Goal: Task Accomplishment & Management: Manage account settings

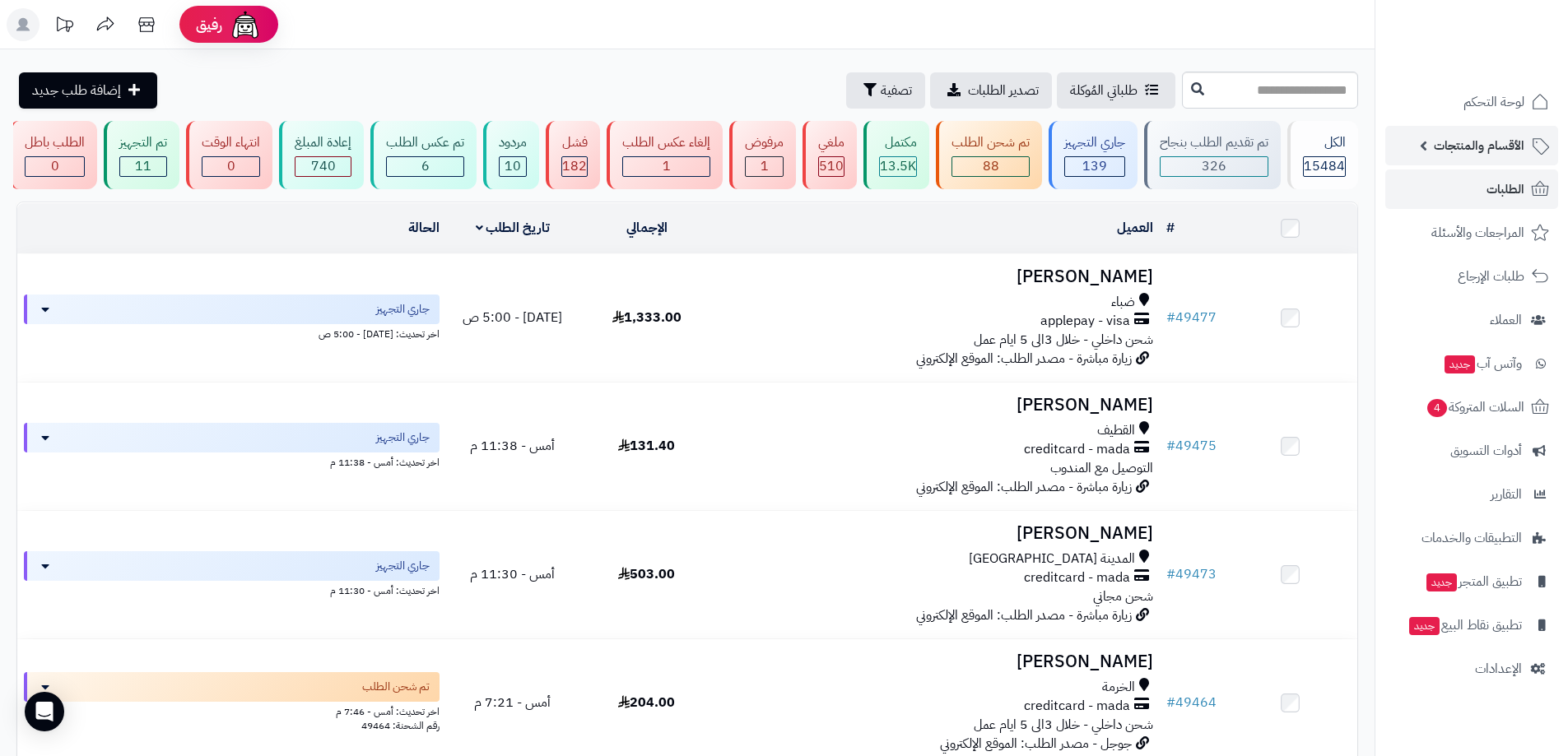
click at [1478, 153] on span "الأقسام والمنتجات" at bounding box center [1480, 146] width 91 height 23
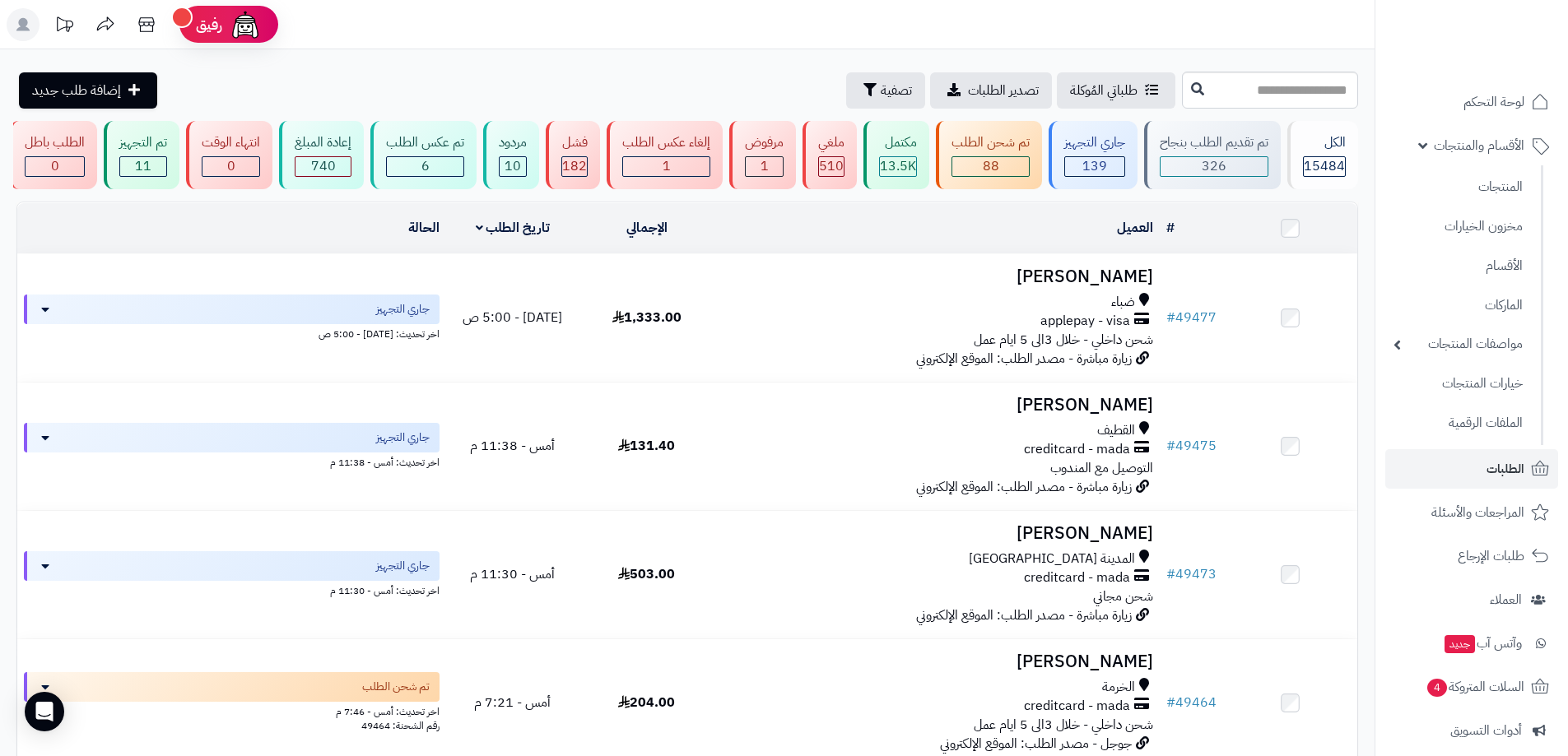
click at [1486, 192] on link "المنتجات" at bounding box center [1458, 186] width 146 height 34
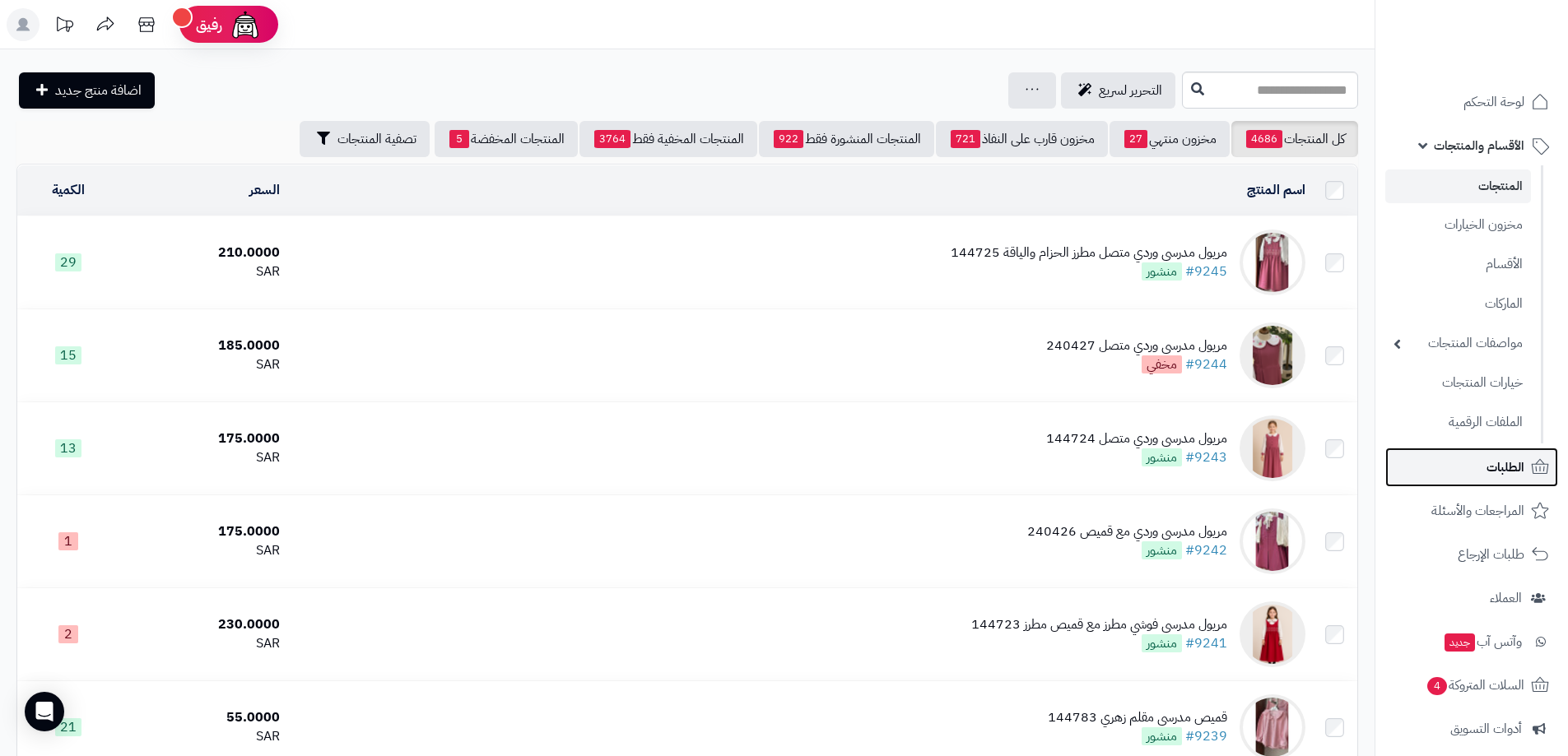
click at [1528, 477] on link "الطلبات" at bounding box center [1472, 467] width 173 height 40
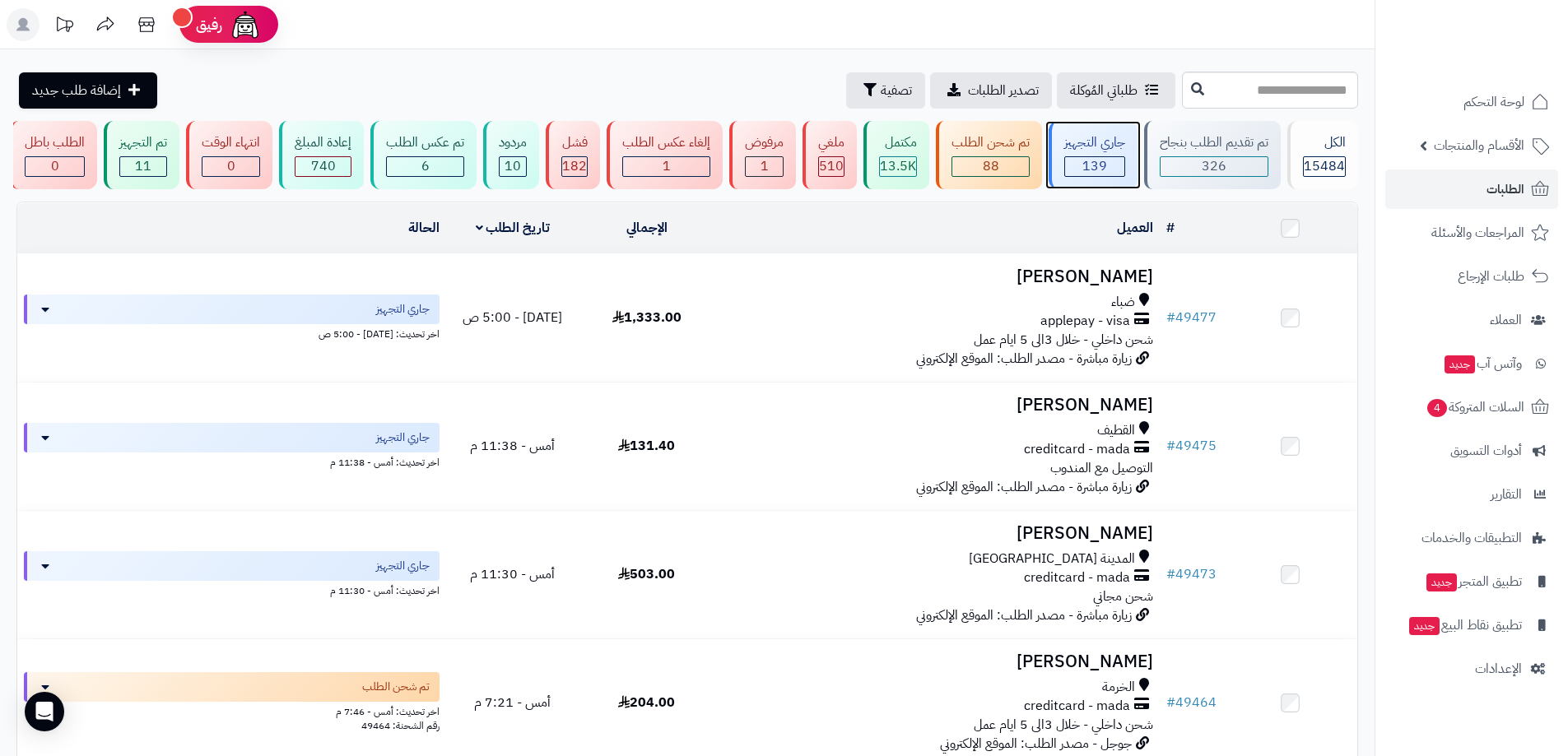
click at [1081, 139] on div "جاري التجهيز" at bounding box center [1095, 143] width 61 height 19
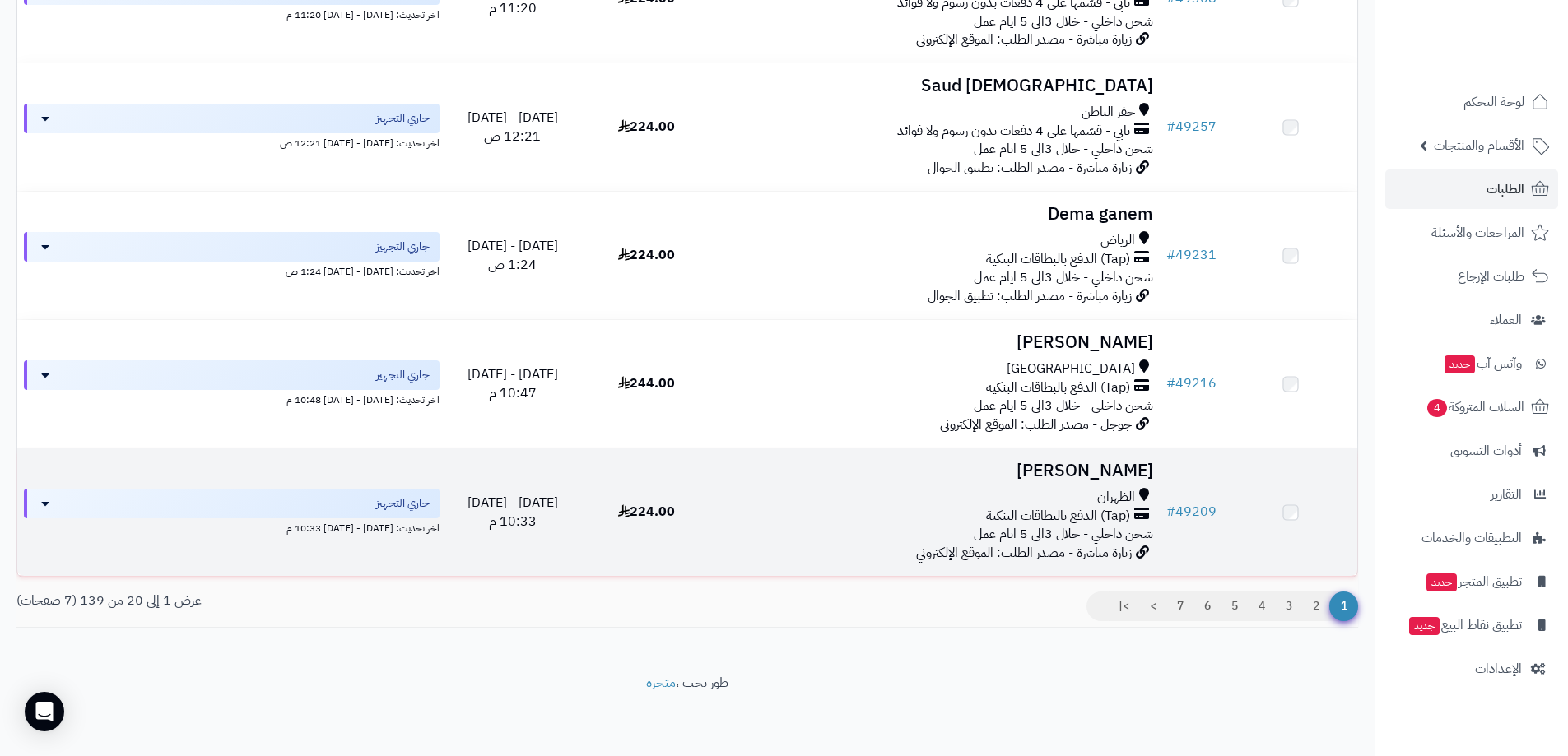
scroll to position [2254, 0]
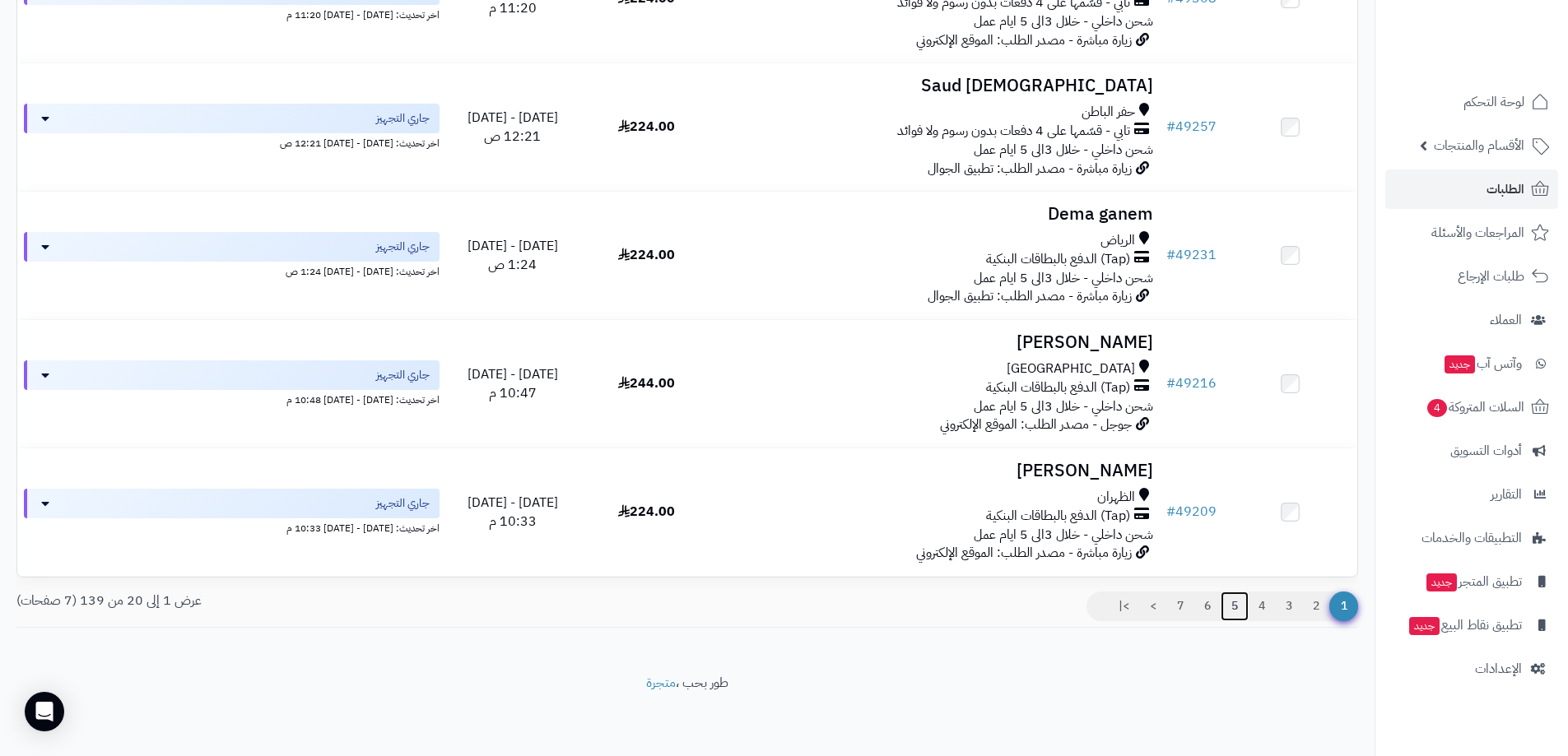
click at [1238, 609] on link "5" at bounding box center [1235, 607] width 28 height 30
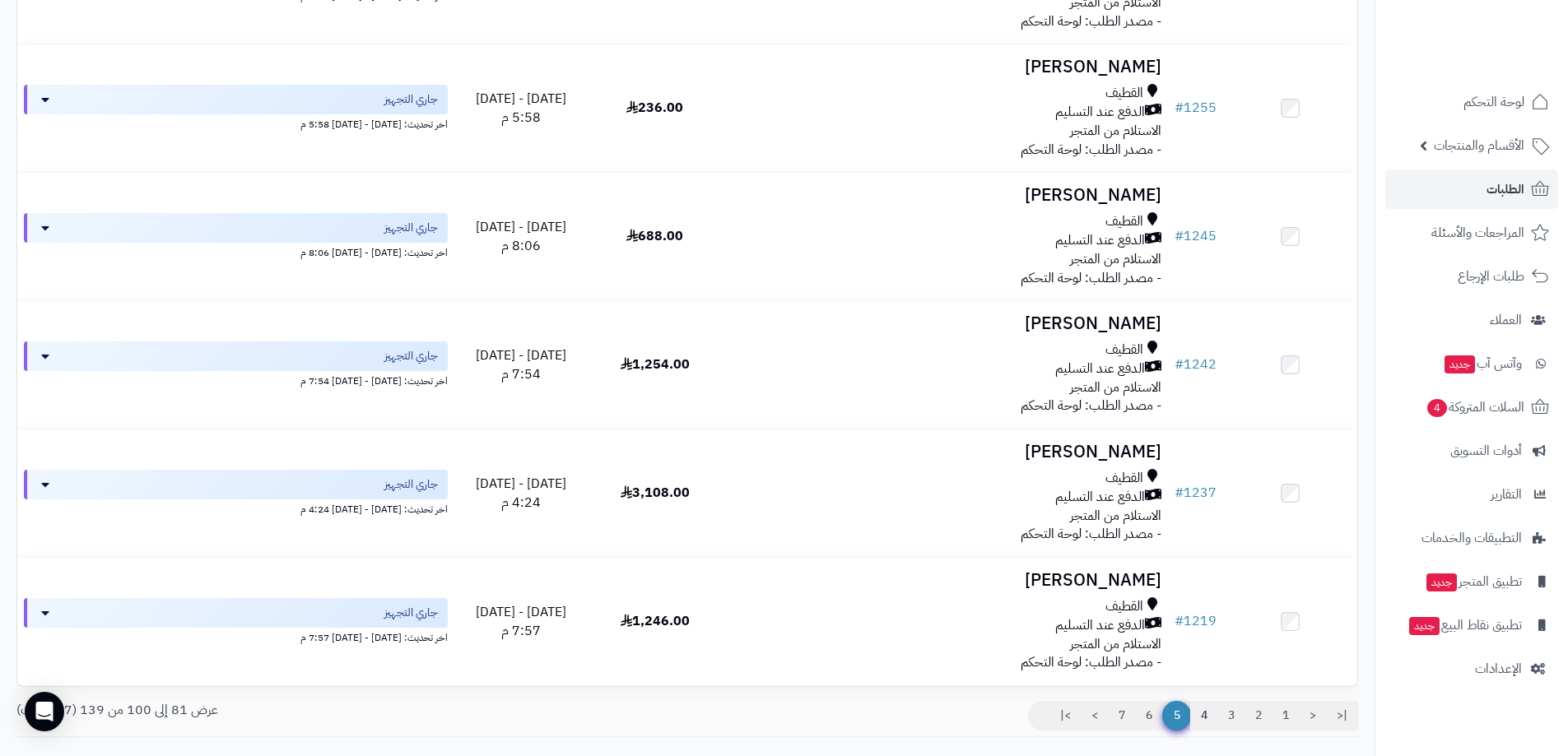
scroll to position [2242, 0]
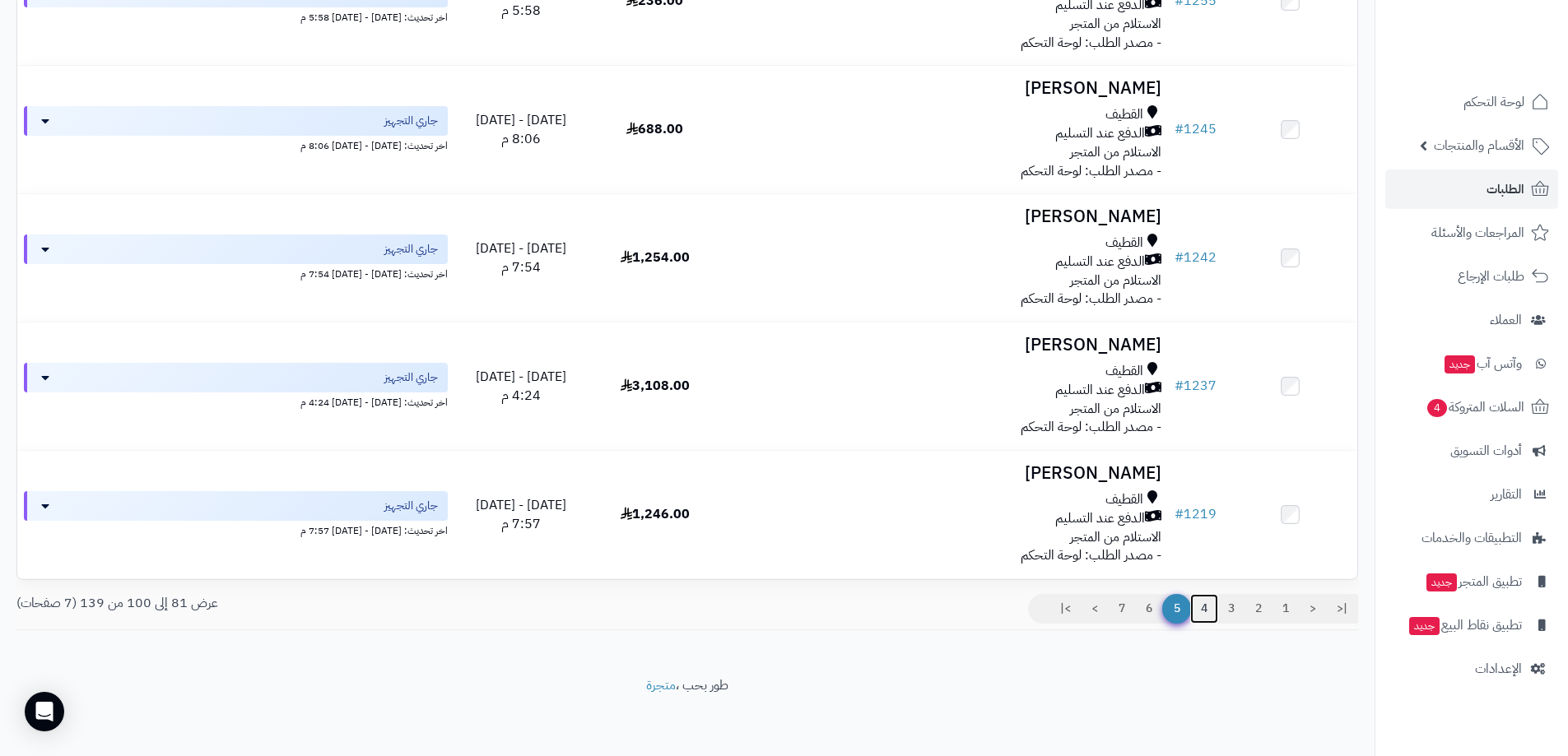
click at [1193, 606] on link "4" at bounding box center [1204, 609] width 28 height 30
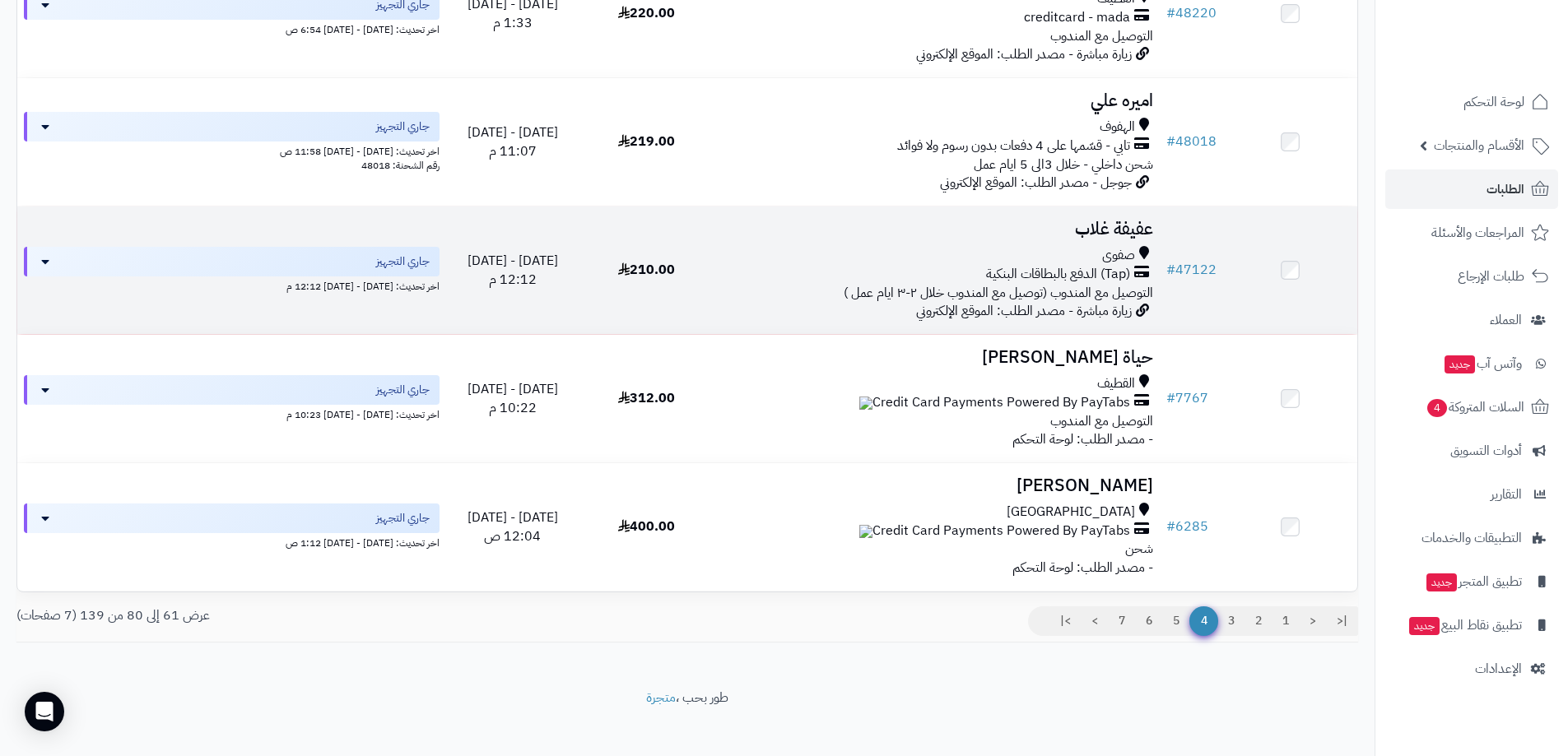
scroll to position [2254, 0]
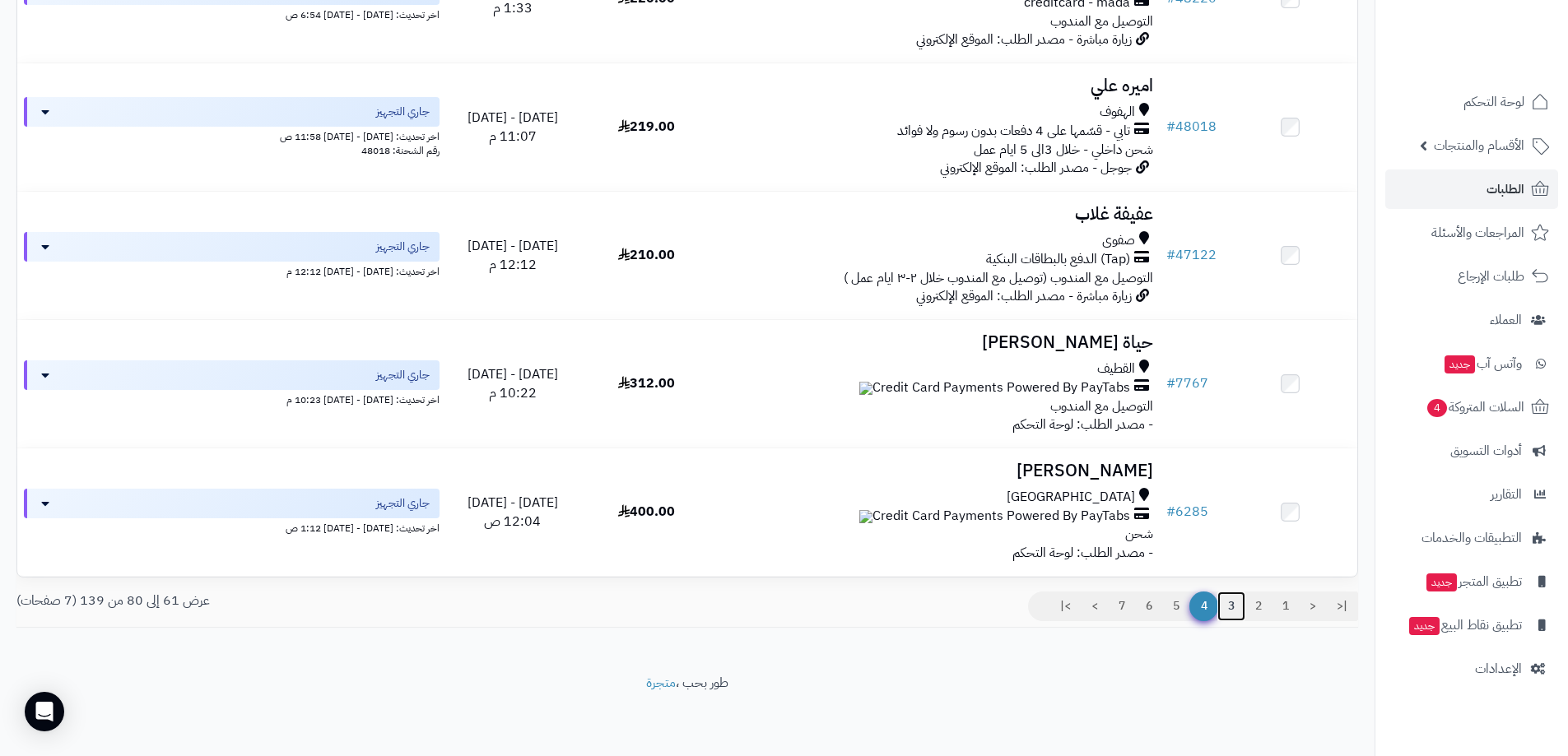
click at [1230, 607] on link "3" at bounding box center [1231, 607] width 28 height 30
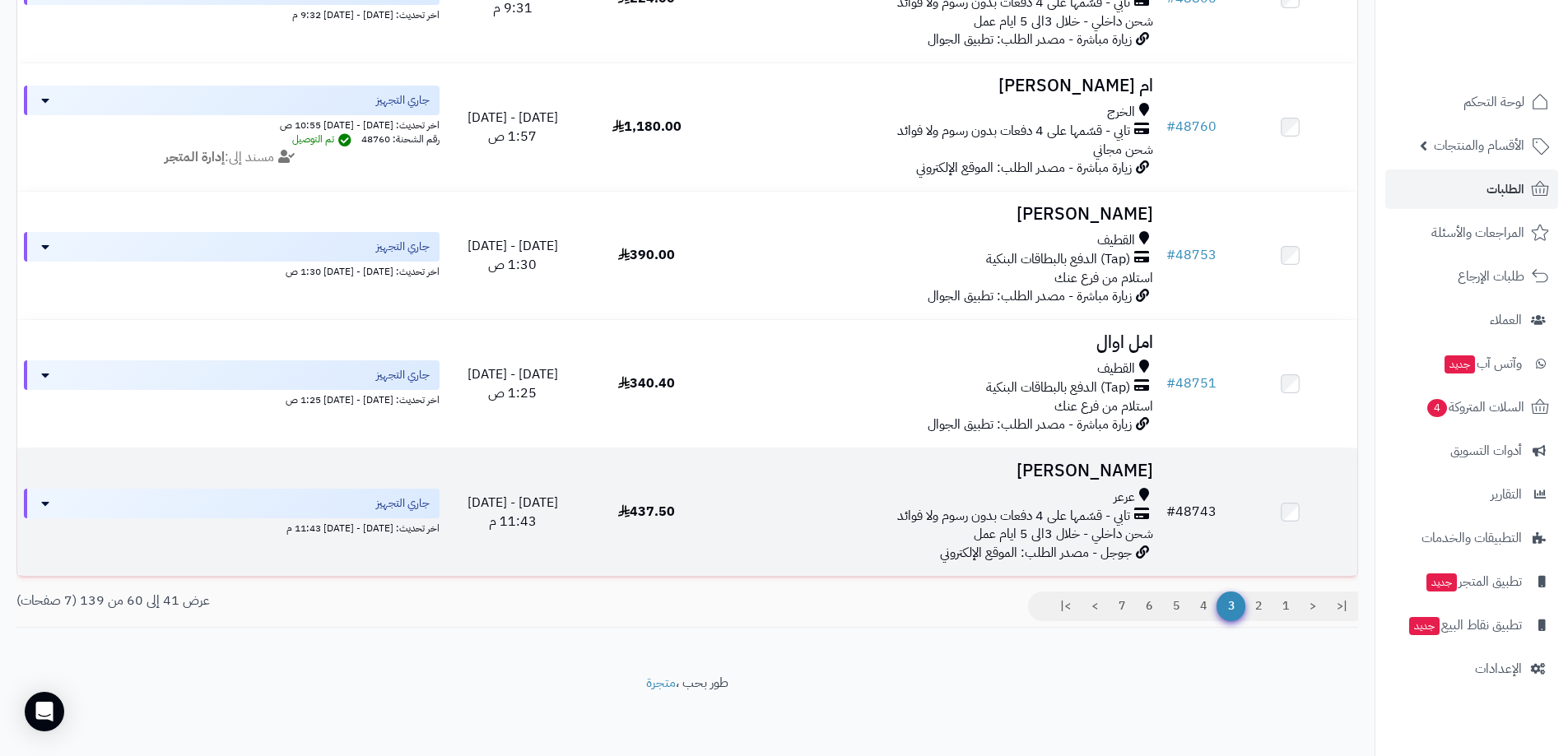
scroll to position [2254, 0]
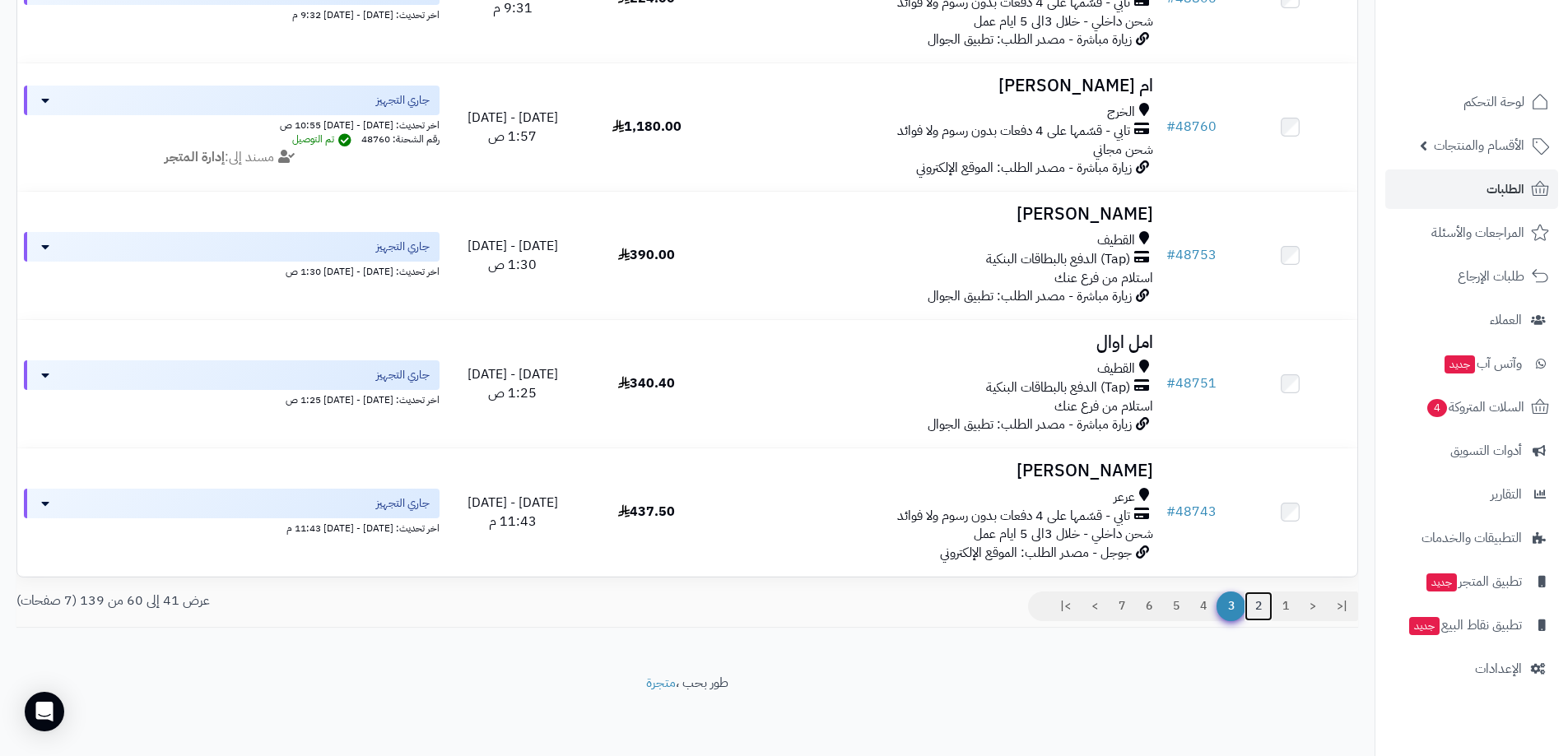
click at [1250, 606] on link "2" at bounding box center [1259, 607] width 28 height 30
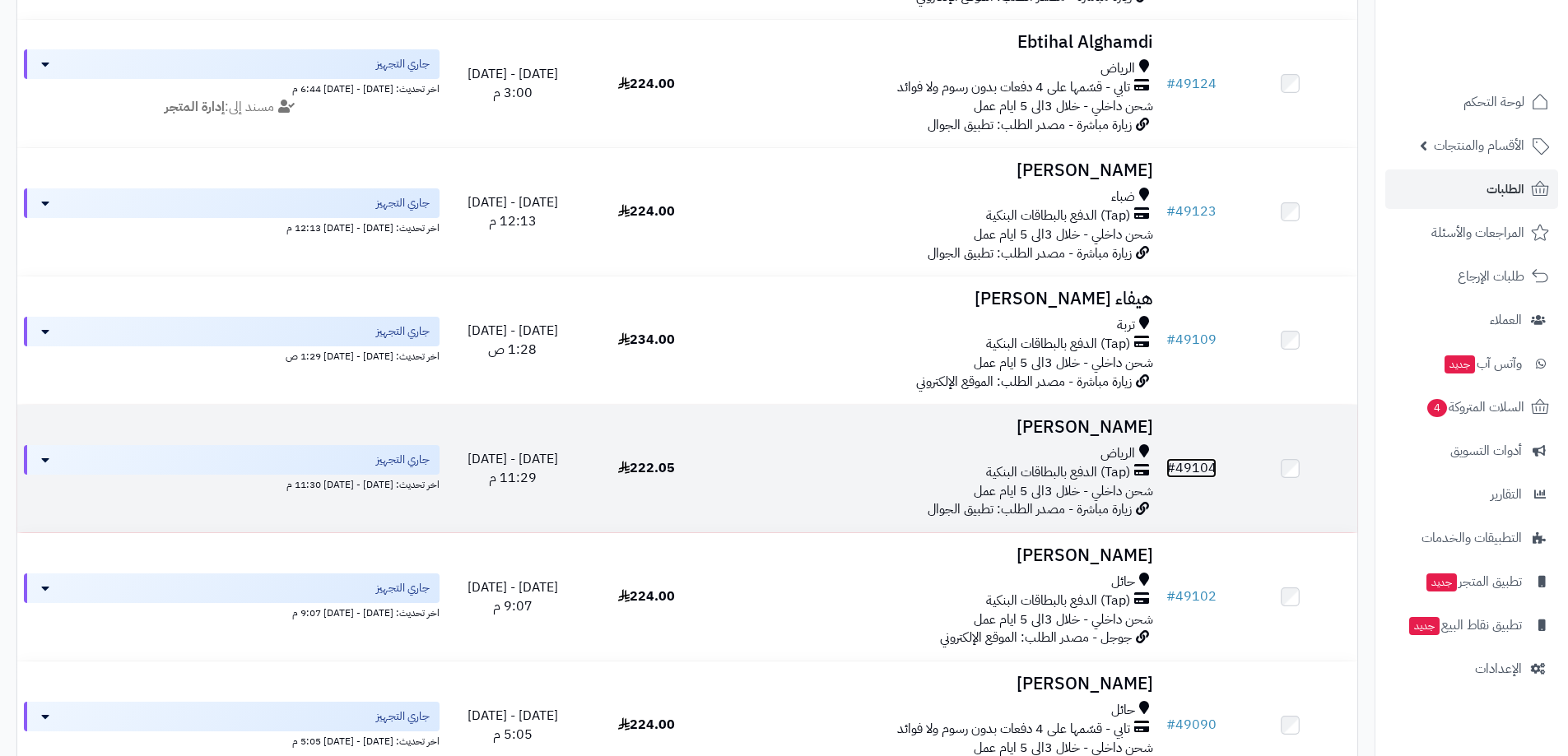
scroll to position [1563, 0]
